Goal: Check status: Check status

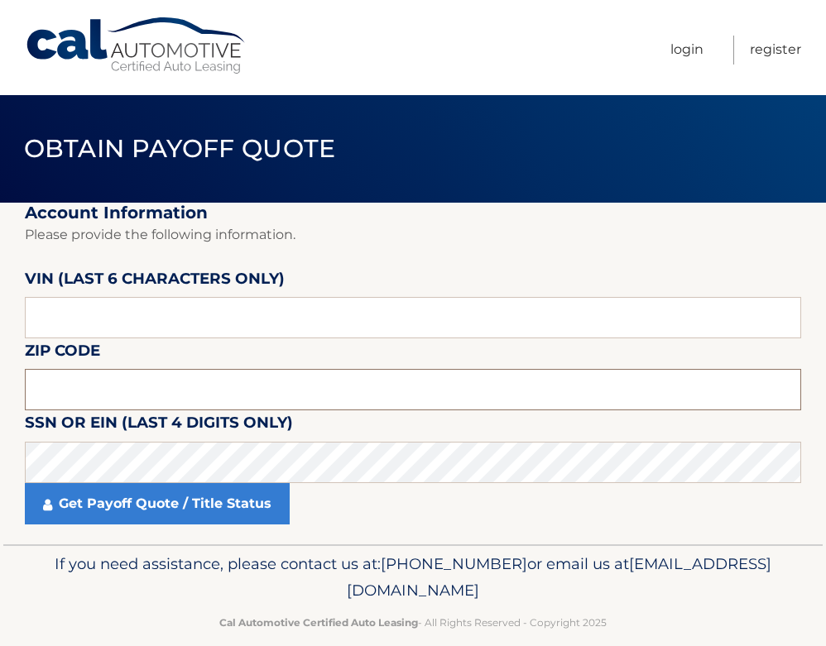
drag, startPoint x: 280, startPoint y: 400, endPoint x: 266, endPoint y: 353, distance: 48.4
click at [280, 400] on input "text" at bounding box center [413, 389] width 776 height 41
click at [249, 324] on input "text" at bounding box center [413, 317] width 776 height 41
click at [45, 315] on input "text" at bounding box center [413, 317] width 776 height 41
click at [262, 393] on input "text" at bounding box center [413, 389] width 776 height 41
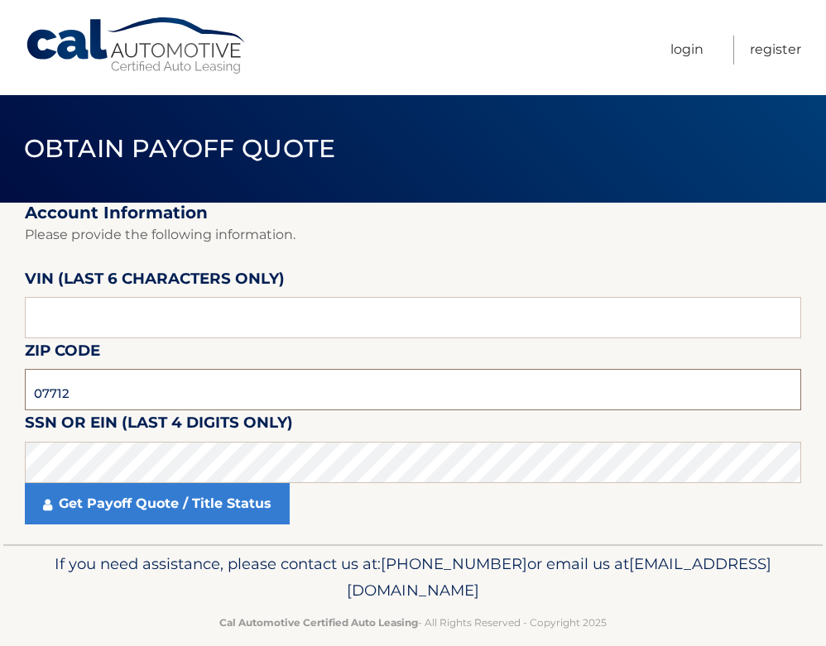
type input "07712"
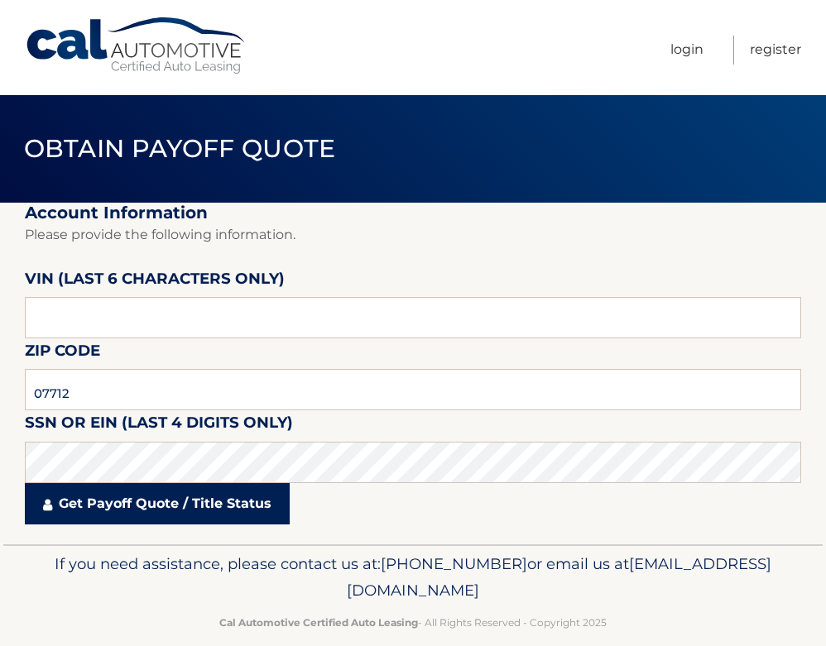
click at [92, 506] on link "Get Payoff Quote / Title Status" at bounding box center [157, 503] width 265 height 41
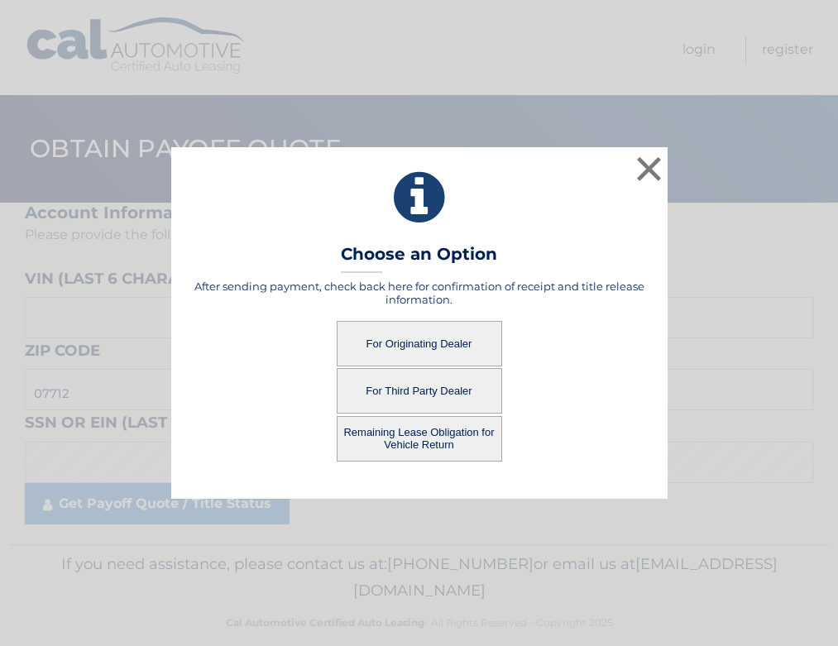
click at [433, 344] on button "For Originating Dealer" at bounding box center [419, 343] width 165 height 45
click at [418, 342] on button "For Originating Dealer" at bounding box center [419, 343] width 165 height 45
